Goal: Information Seeking & Learning: Learn about a topic

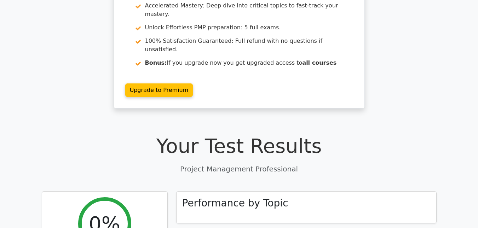
scroll to position [35, 0]
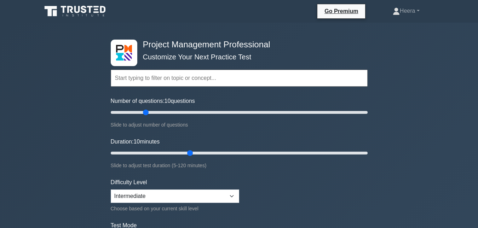
click at [157, 79] on input "text" at bounding box center [239, 78] width 257 height 17
click at [181, 74] on input "text" at bounding box center [239, 78] width 257 height 17
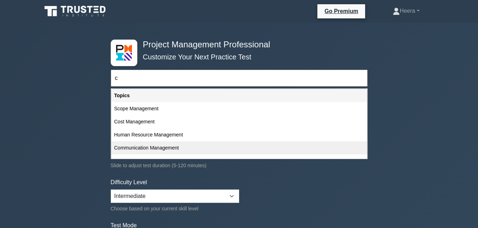
click at [154, 150] on div "Communication Management" at bounding box center [238, 147] width 255 height 13
type input "Communication Management"
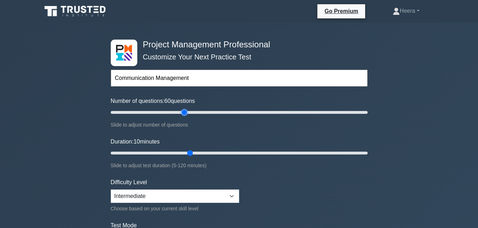
type input "60"
click at [181, 112] on input "Number of questions: 60 questions" at bounding box center [239, 112] width 257 height 8
click at [166, 110] on input "Number of questions: 60 questions" at bounding box center [239, 112] width 257 height 8
type input "40"
click at [158, 114] on input "Number of questions: 40 questions" at bounding box center [239, 112] width 257 height 8
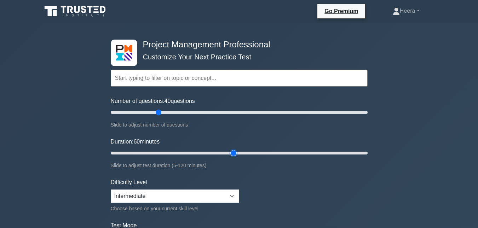
type input "60"
click at [235, 151] on input "Duration: 60 minutes" at bounding box center [239, 153] width 257 height 8
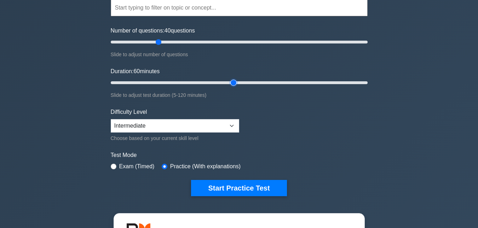
scroll to position [71, 0]
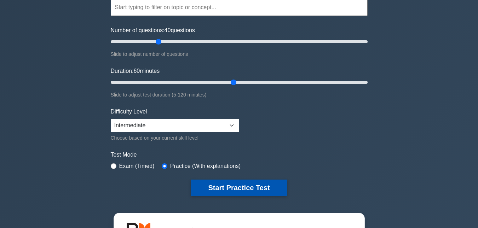
click at [237, 185] on button "Start Practice Test" at bounding box center [238, 188] width 95 height 16
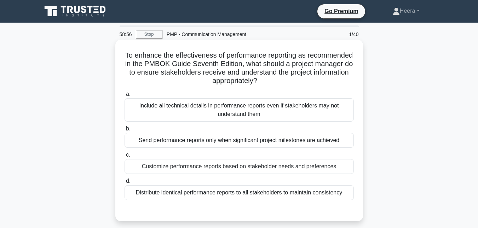
click at [163, 165] on div "Customize performance reports based on stakeholder needs and preferences" at bounding box center [239, 166] width 229 height 15
click at [125, 157] on input "c. Customize performance reports based on stakeholder needs and preferences" at bounding box center [125, 155] width 0 height 5
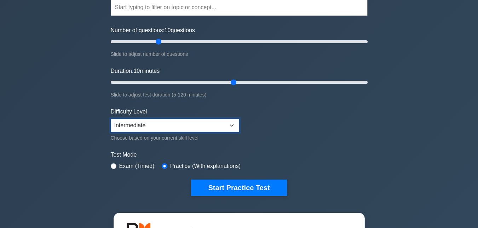
click at [232, 122] on select "Beginner Intermediate Expert" at bounding box center [175, 125] width 128 height 13
select select "expert"
click at [111, 119] on select "Beginner Intermediate Expert" at bounding box center [175, 125] width 128 height 13
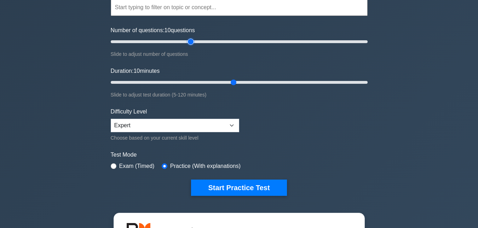
click at [193, 40] on input "Number of questions: 10 questions" at bounding box center [239, 41] width 257 height 8
click at [181, 42] on input "Number of questions: 65 questions" at bounding box center [239, 41] width 257 height 8
click at [166, 42] on input "Number of questions: 45 questions" at bounding box center [239, 41] width 257 height 8
type input "40"
click at [160, 40] on input "Number of questions: 45 questions" at bounding box center [239, 41] width 257 height 8
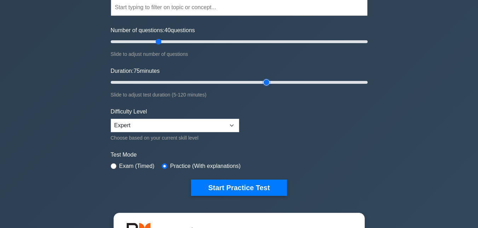
click at [268, 80] on input "Duration: 75 minutes" at bounding box center [239, 82] width 257 height 8
type input "60"
click at [230, 82] on input "Duration: 60 minutes" at bounding box center [239, 82] width 257 height 8
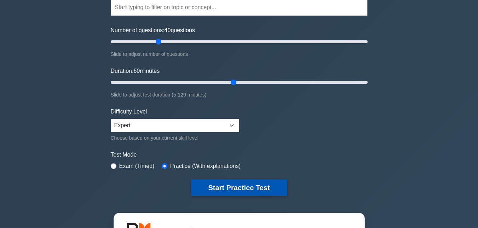
click at [231, 186] on button "Start Practice Test" at bounding box center [238, 188] width 95 height 16
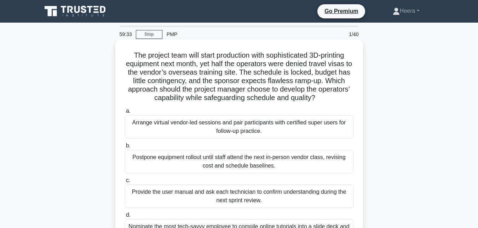
click at [148, 166] on div "Postpone equipment rollout until staff attend the next in-person vendor class, …" at bounding box center [239, 161] width 229 height 23
click at [125, 148] on input "b. Postpone equipment rollout until staff attend the next in-person vendor clas…" at bounding box center [125, 146] width 0 height 5
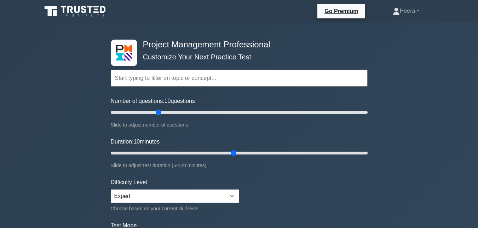
click at [206, 74] on input "text" at bounding box center [239, 78] width 257 height 17
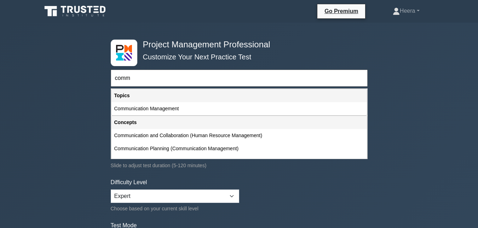
click at [167, 109] on div "Communication Management" at bounding box center [238, 108] width 255 height 13
type input "Communication Management"
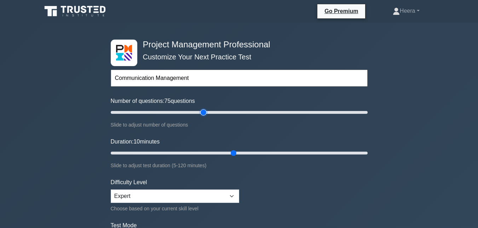
type input "75"
click at [201, 112] on input "Number of questions: 75 questions" at bounding box center [239, 112] width 257 height 8
click at [183, 114] on input "Number of questions: 60 questions" at bounding box center [239, 112] width 257 height 8
click at [174, 114] on input "Number of questions: 60 questions" at bounding box center [239, 112] width 257 height 8
type input "40"
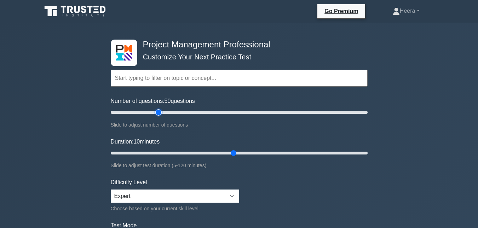
click at [161, 112] on input "Number of questions: 50 questions" at bounding box center [239, 112] width 257 height 8
click at [280, 151] on input "Duration: 80 minutes" at bounding box center [239, 153] width 257 height 8
type input "70"
click at [259, 151] on input "Duration: 80 minutes" at bounding box center [239, 153] width 257 height 8
drag, startPoint x: 194, startPoint y: 77, endPoint x: 194, endPoint y: 81, distance: 3.6
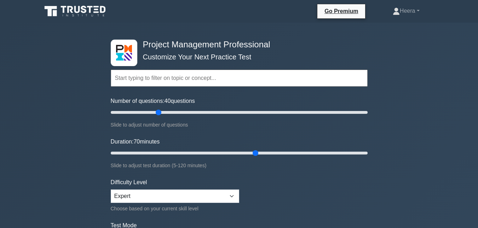
click at [194, 79] on input "text" at bounding box center [239, 78] width 257 height 17
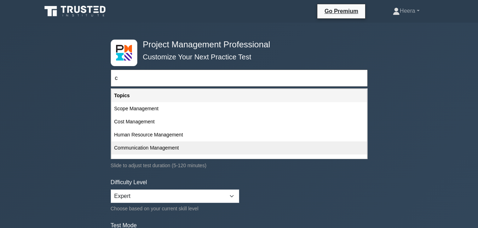
click at [156, 148] on div "Communication Management" at bounding box center [238, 147] width 255 height 13
type input "Communication Management"
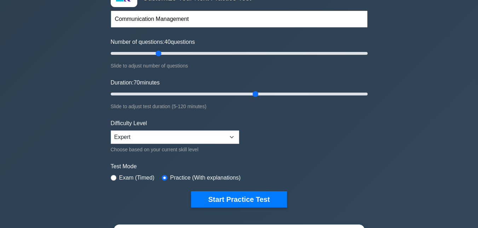
scroll to position [71, 0]
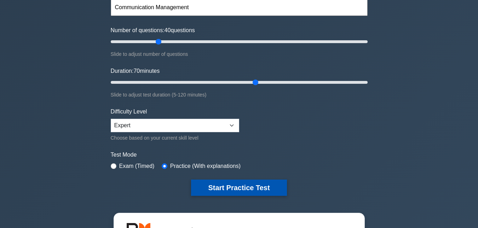
click at [231, 191] on button "Start Practice Test" at bounding box center [238, 188] width 95 height 16
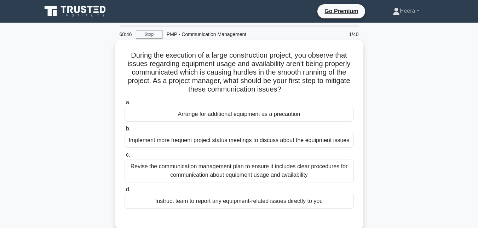
click at [156, 163] on div "Revise the communication management plan to ensure it includes clear procedures…" at bounding box center [239, 170] width 229 height 23
click at [125, 157] on input "c. Revise the communication management plan to ensure it includes clear procedu…" at bounding box center [125, 155] width 0 height 5
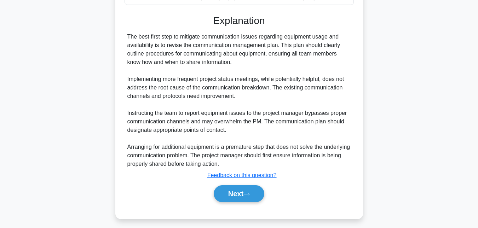
scroll to position [173, 0]
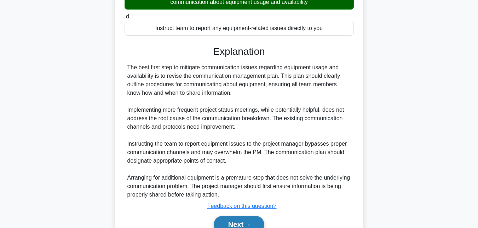
click at [231, 222] on button "Next" at bounding box center [239, 224] width 51 height 17
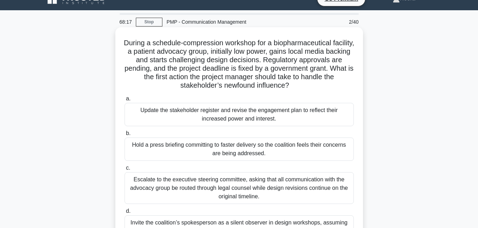
scroll to position [48, 0]
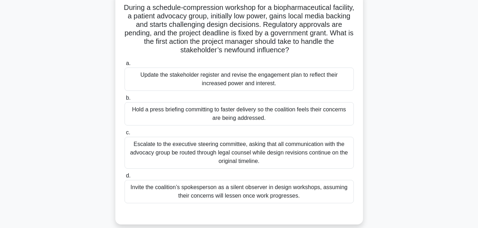
click at [195, 71] on div "Update the stakeholder register and revise the engagement plan to reflect their…" at bounding box center [239, 79] width 229 height 23
click at [125, 66] on input "a. Update the stakeholder register and revise the engagement plan to reflect th…" at bounding box center [125, 63] width 0 height 5
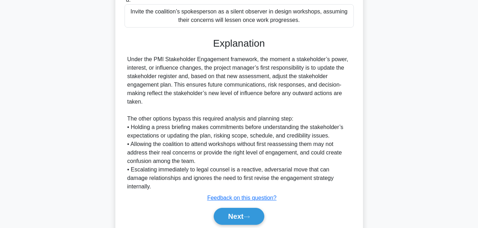
scroll to position [242, 0]
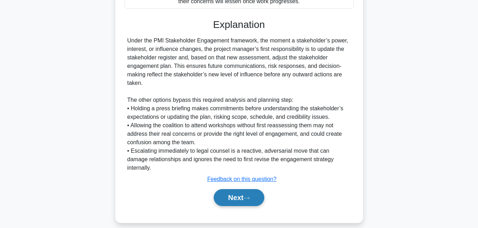
click at [230, 189] on button "Next" at bounding box center [239, 197] width 51 height 17
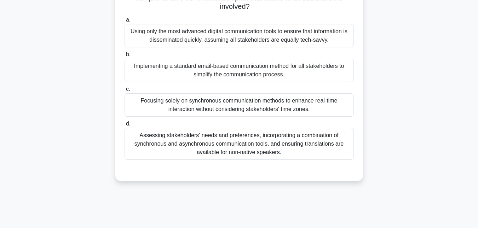
scroll to position [154, 0]
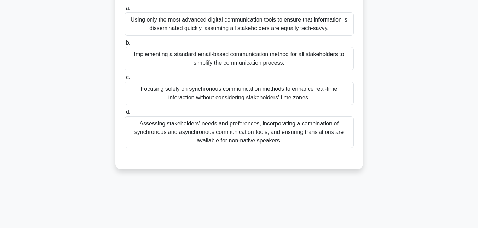
click at [163, 124] on div "Assessing stakeholders' needs and preferences, incorporating a combination of s…" at bounding box center [239, 132] width 229 height 32
click at [125, 115] on input "d. Assessing stakeholders' needs and preferences, incorporating a combination o…" at bounding box center [125, 112] width 0 height 5
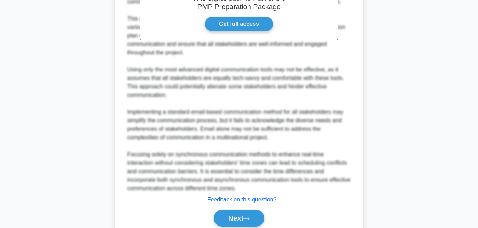
scroll to position [378, 0]
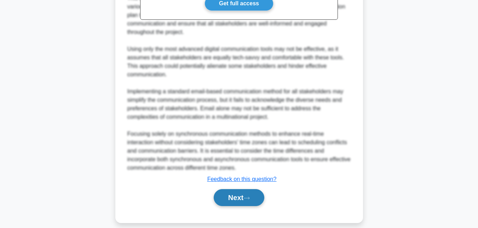
click at [229, 189] on button "Next" at bounding box center [239, 197] width 51 height 17
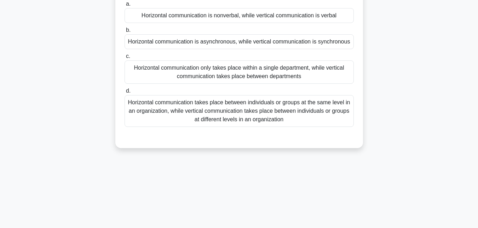
scroll to position [71, 0]
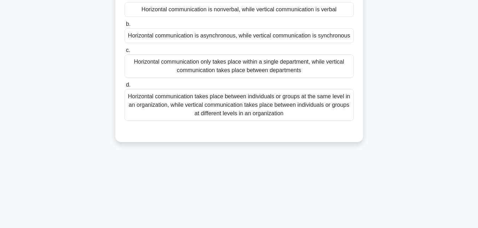
click at [207, 106] on div "Horizontal communication takes place between individuals or groups at the same …" at bounding box center [239, 105] width 229 height 32
click at [125, 87] on input "d. Horizontal communication takes place between individuals or groups at the sa…" at bounding box center [125, 85] width 0 height 5
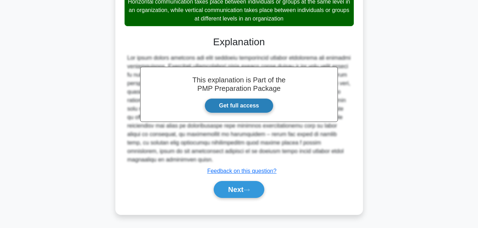
scroll to position [174, 0]
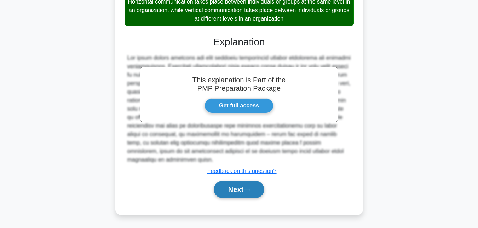
click at [231, 195] on button "Next" at bounding box center [239, 189] width 51 height 17
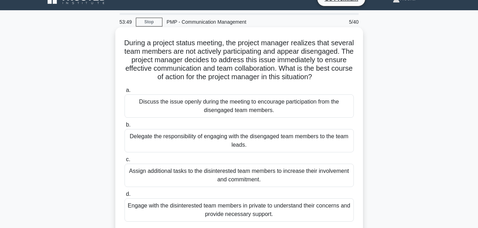
scroll to position [48, 0]
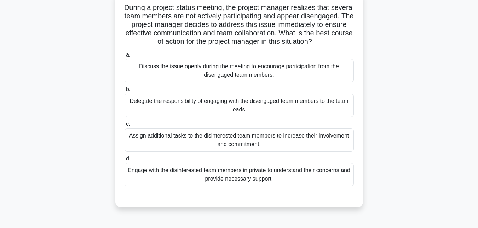
click at [168, 178] on div "Engage with the disinterested team members in private to understand their conce…" at bounding box center [239, 174] width 229 height 23
click at [125, 161] on input "d. Engage with the disinterested team members in private to understand their co…" at bounding box center [125, 159] width 0 height 5
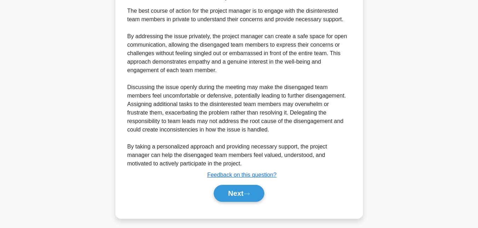
scroll to position [268, 0]
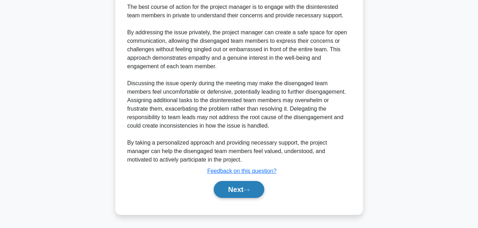
click at [232, 188] on button "Next" at bounding box center [239, 189] width 51 height 17
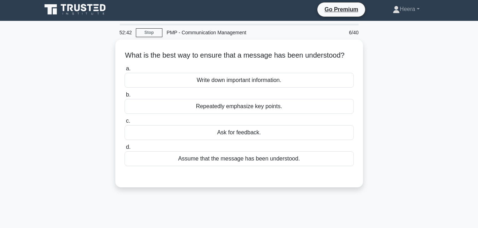
scroll to position [0, 0]
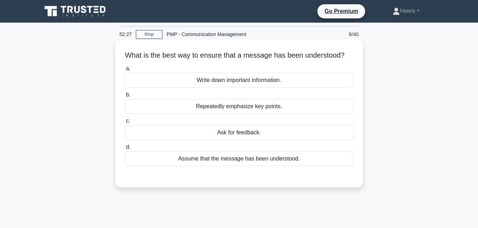
click at [214, 166] on div "Assume that the message has been understood." at bounding box center [239, 158] width 229 height 15
click at [125, 150] on input "d. Assume that the message has been understood." at bounding box center [125, 147] width 0 height 5
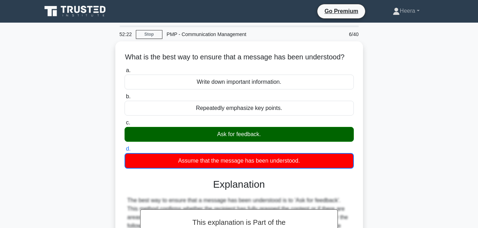
click at [433, 154] on div "What is the best way to ensure that a message has been understood? .spinner_0XT…" at bounding box center [238, 190] width 403 height 299
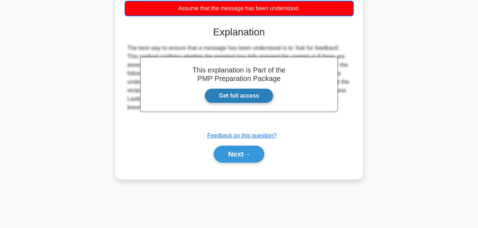
scroll to position [154, 0]
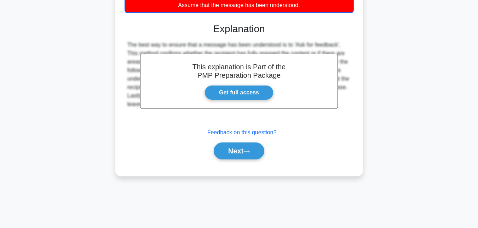
drag, startPoint x: 237, startPoint y: 161, endPoint x: 355, endPoint y: 162, distance: 118.1
click at [407, 141] on div "What is the best way to ensure that a message has been understood? .spinner_0XT…" at bounding box center [238, 37] width 403 height 299
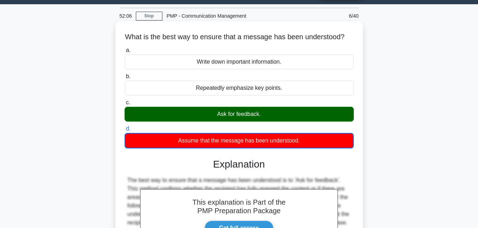
scroll to position [12, 0]
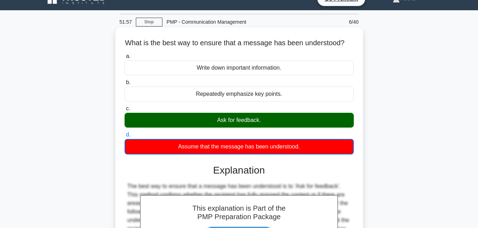
click at [283, 128] on div "Ask for feedback." at bounding box center [239, 120] width 229 height 15
click at [125, 111] on input "c. Ask for feedback." at bounding box center [125, 108] width 0 height 5
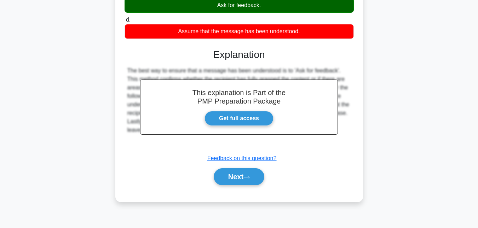
scroll to position [154, 0]
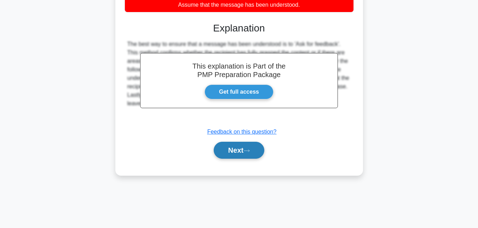
click at [251, 159] on button "Next" at bounding box center [239, 150] width 51 height 17
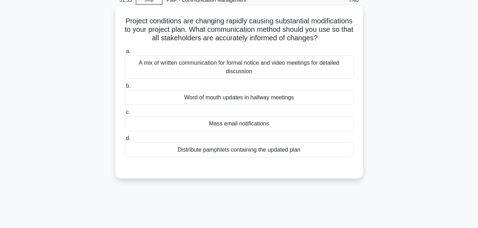
scroll to position [12, 0]
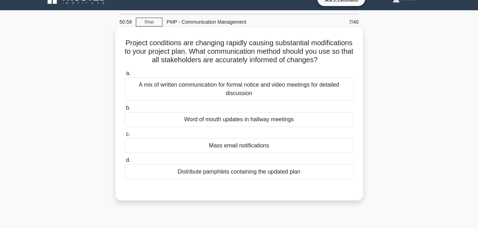
click at [264, 97] on div "A mix of written communication for formal notice and video meetings for detaile…" at bounding box center [239, 88] width 229 height 23
click at [125, 76] on input "a. A mix of written communication for formal notice and video meetings for deta…" at bounding box center [125, 73] width 0 height 5
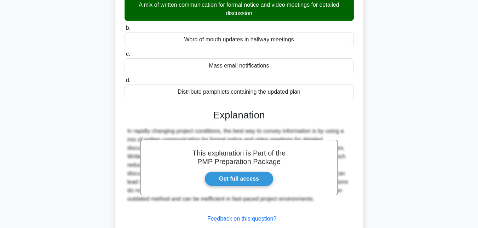
scroll to position [0, 0]
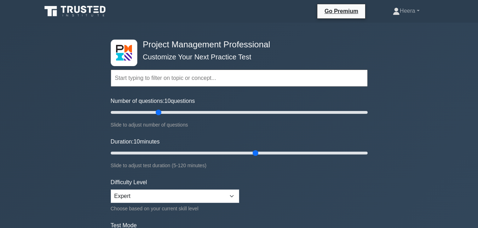
click at [348, 193] on form "Topics Scope Management Time Management Cost Management Quality Management Risk…" at bounding box center [239, 157] width 257 height 219
click at [416, 9] on link "Heera" at bounding box center [406, 11] width 61 height 14
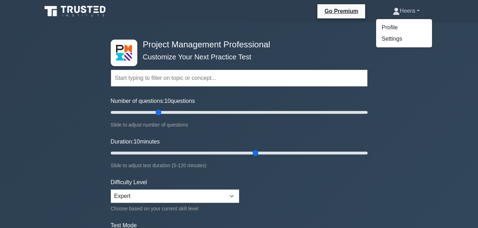
click at [394, 11] on icon at bounding box center [396, 10] width 4 height 4
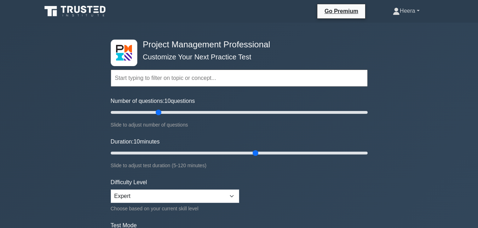
click at [394, 10] on icon at bounding box center [396, 10] width 4 height 4
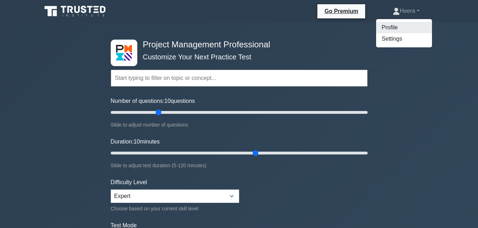
click at [388, 25] on link "Profile" at bounding box center [404, 27] width 56 height 11
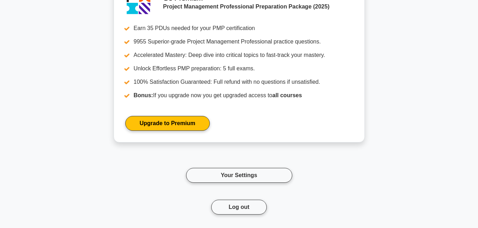
scroll to position [2739, 0]
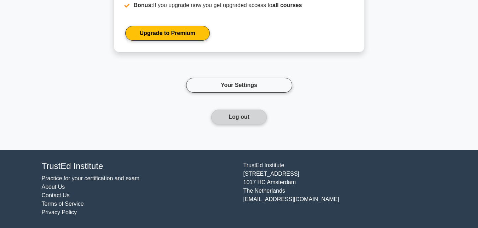
click at [256, 118] on button "Log out" at bounding box center [239, 117] width 56 height 15
